Goal: Check status: Check status

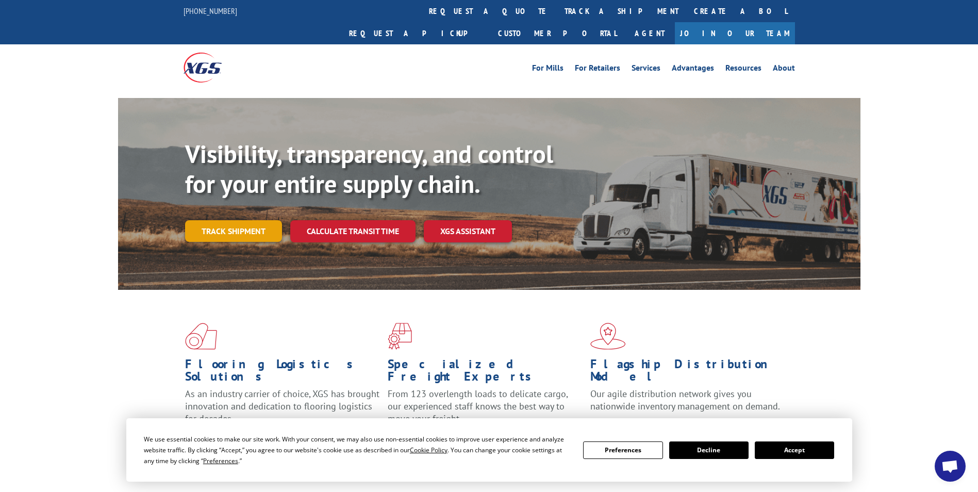
click at [219, 220] on link "Track shipment" at bounding box center [233, 231] width 97 height 22
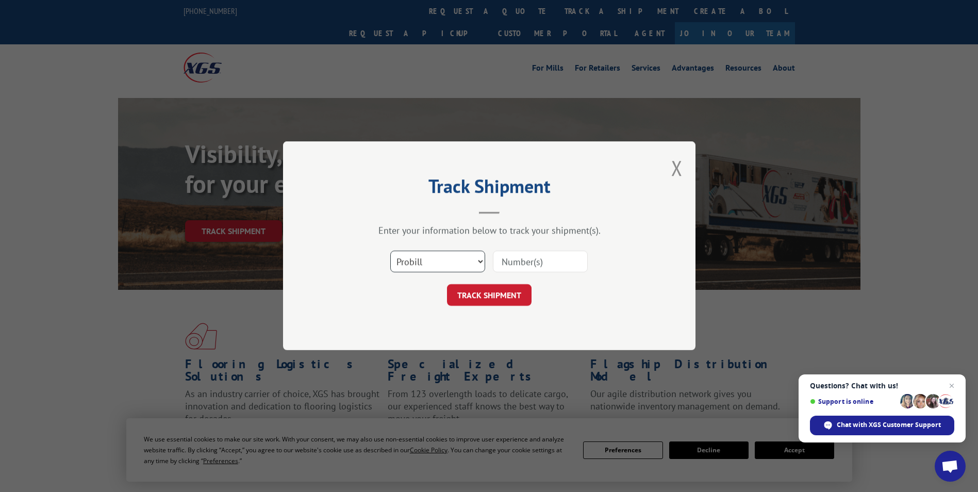
click at [479, 260] on select "Select category... Probill BOL PO" at bounding box center [437, 262] width 95 height 22
click at [390, 251] on select "Select category... Probill BOL PO" at bounding box center [437, 262] width 95 height 22
click at [512, 266] on input at bounding box center [540, 262] width 95 height 22
click at [443, 266] on select "Select category... Probill BOL PO" at bounding box center [437, 262] width 95 height 22
select select "probill"
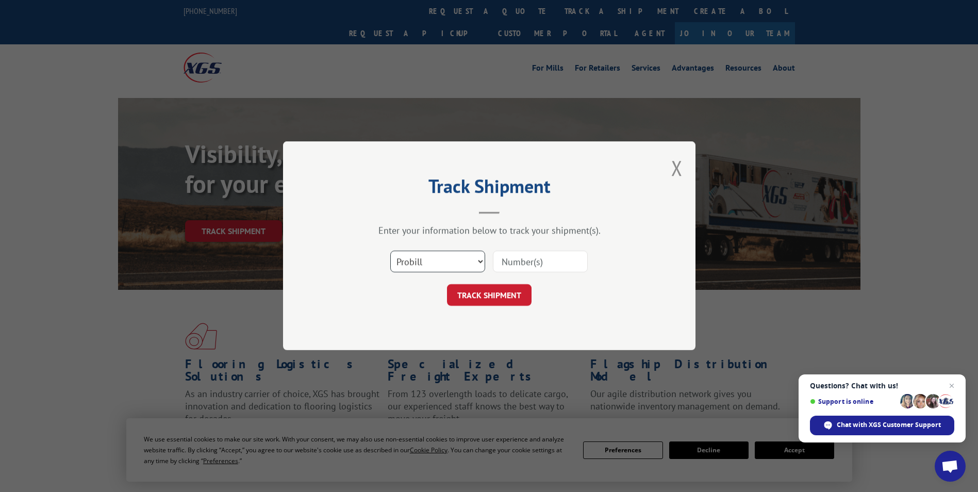
click at [390, 251] on select "Select category... Probill BOL PO" at bounding box center [437, 262] width 95 height 22
click at [512, 263] on input at bounding box center [540, 262] width 95 height 22
paste input "330829160"
type input "330829160"
click at [474, 296] on button "TRACK SHIPMENT" at bounding box center [489, 296] width 85 height 22
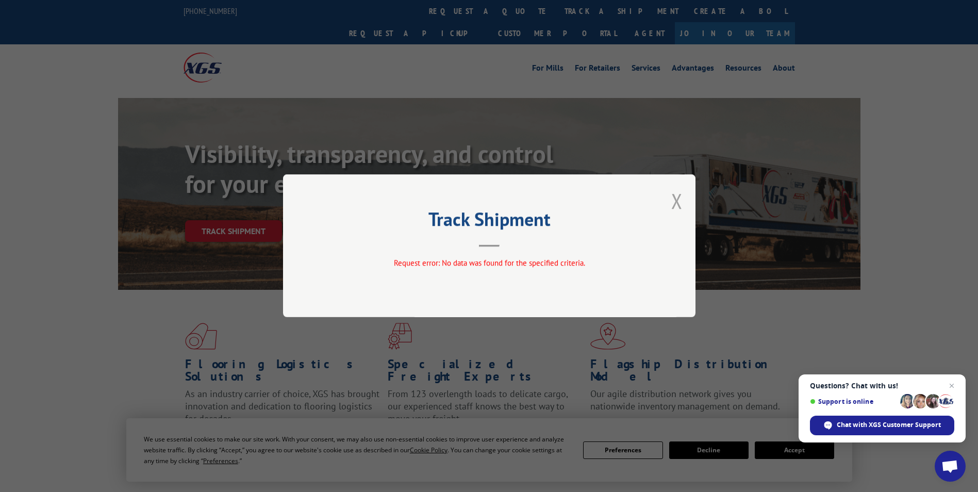
click at [679, 203] on button "Close modal" at bounding box center [676, 200] width 11 height 27
